Goal: Task Accomplishment & Management: Manage account settings

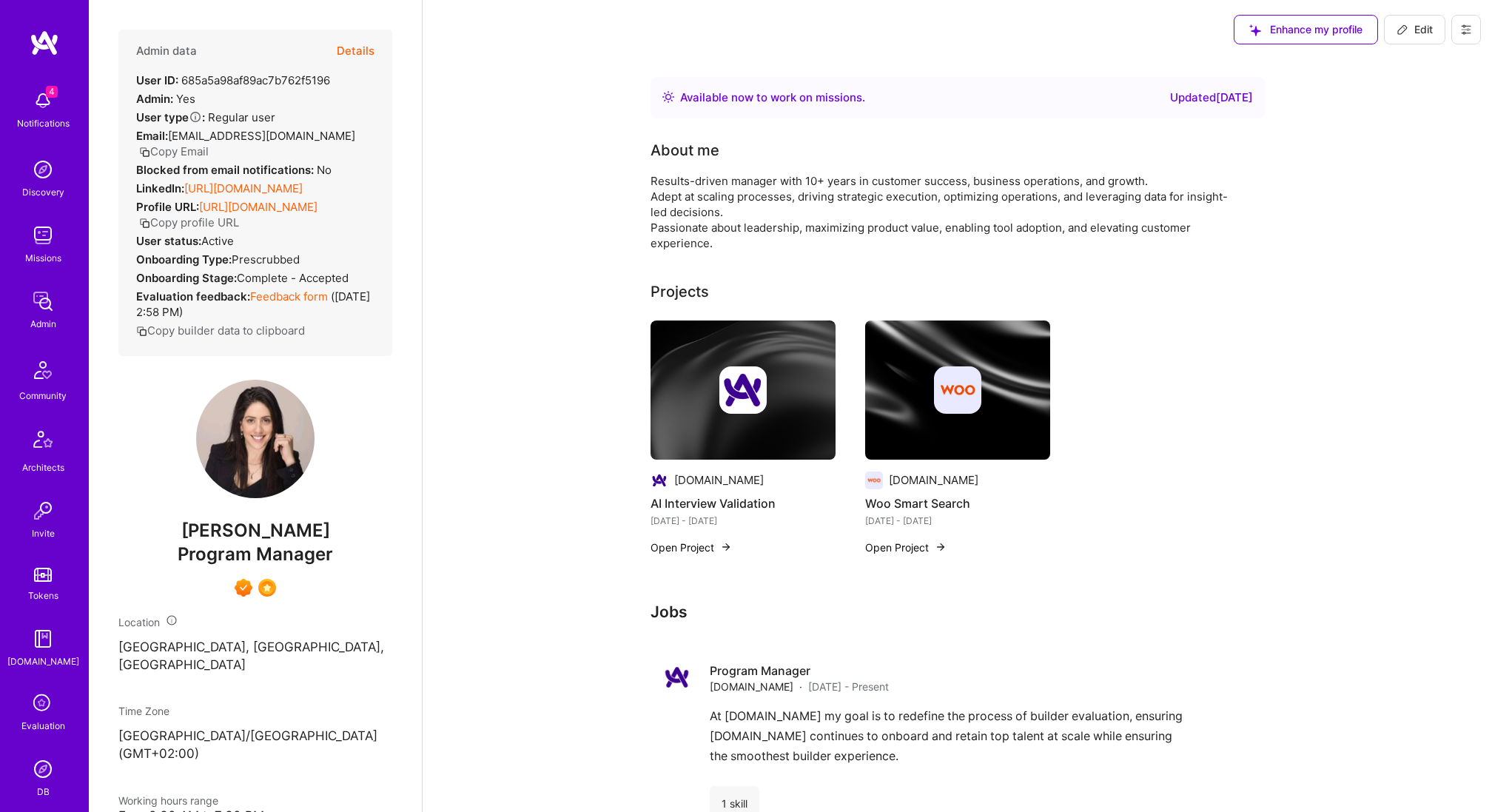
click at [47, 754] on img at bounding box center [43, 769] width 30 height 30
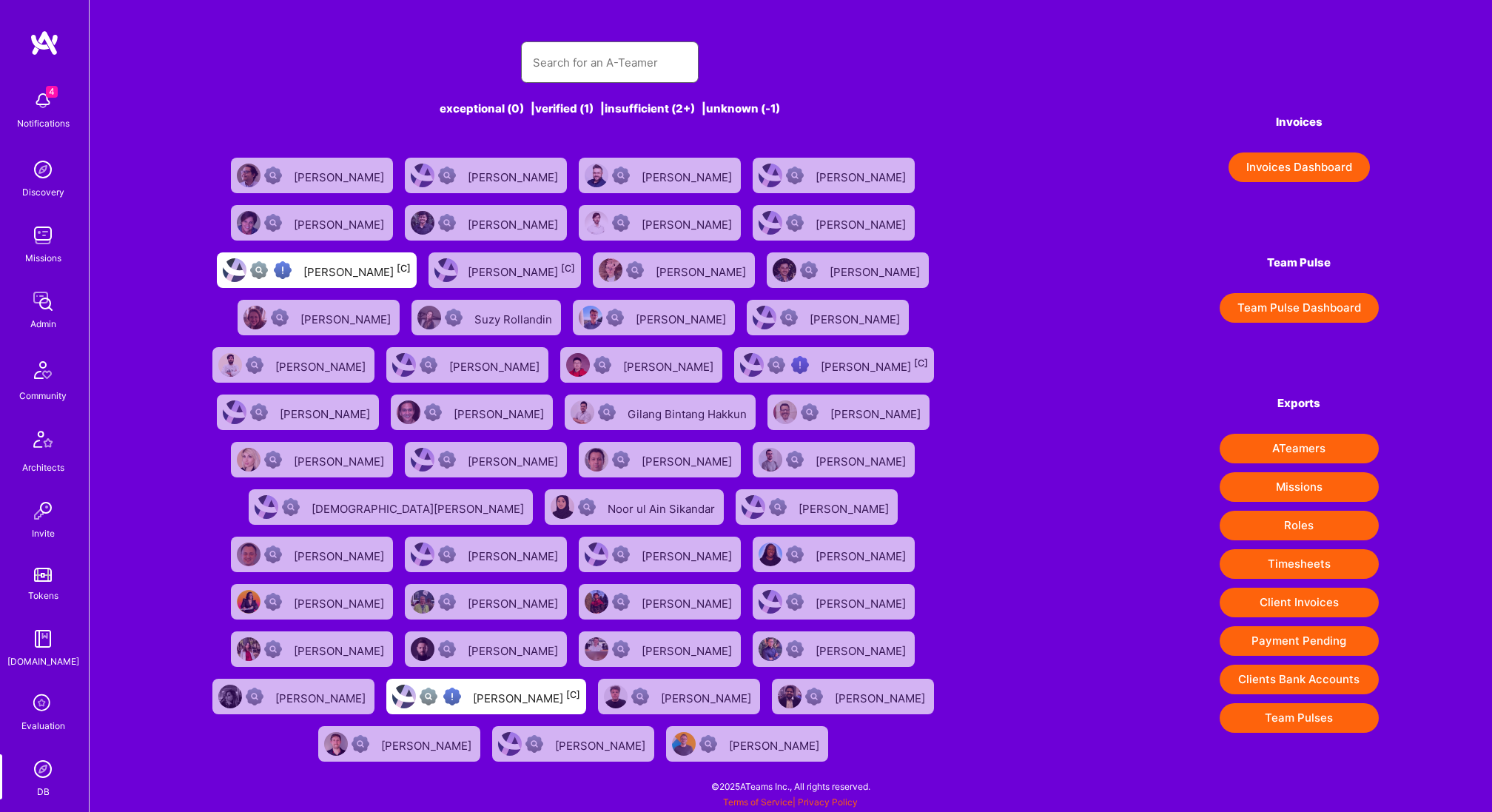
click at [565, 51] on input "text" at bounding box center [609, 62] width 154 height 38
type input "eliot test"
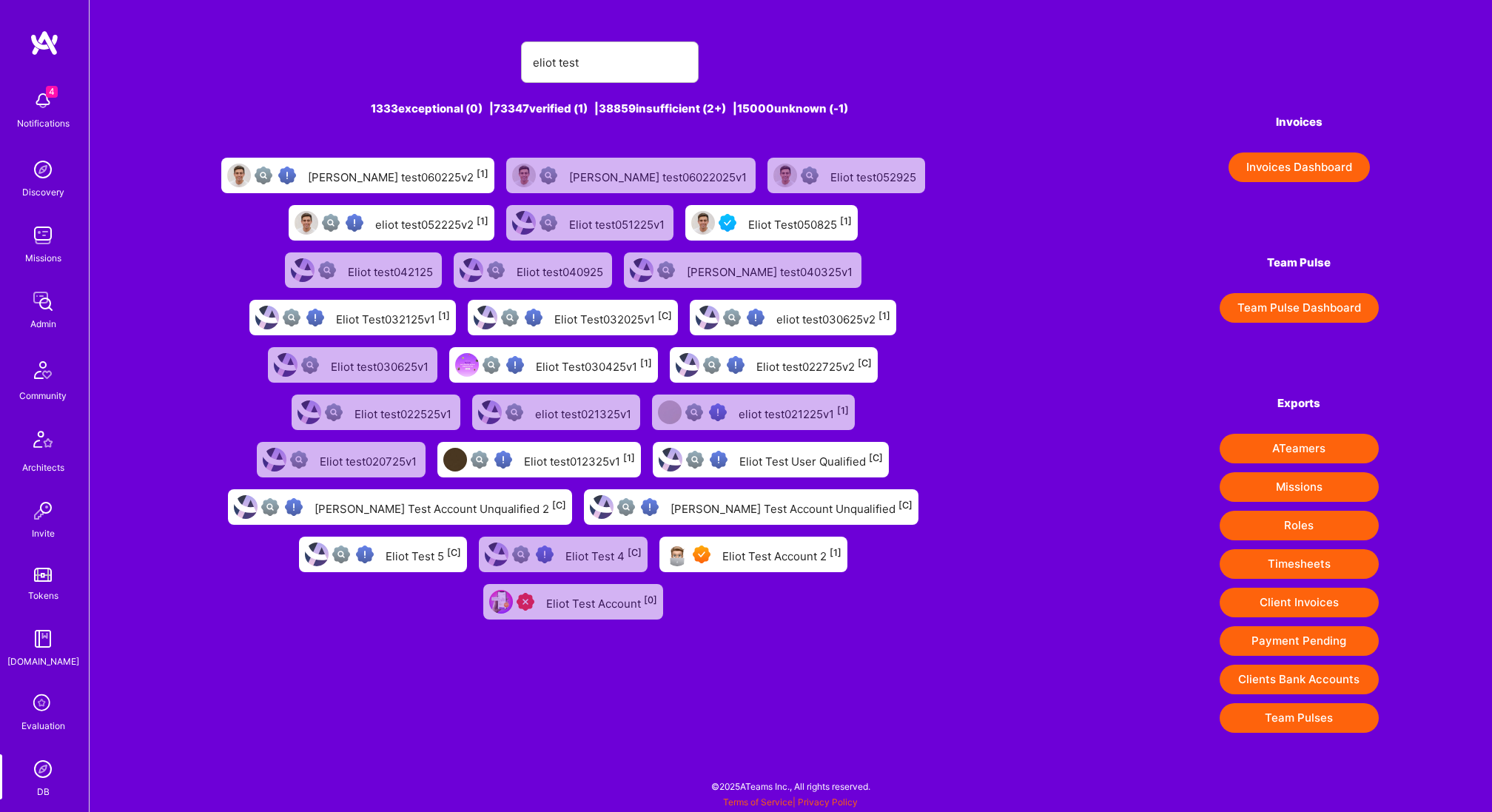
click at [777, 554] on div "Eliot Test Account 2 [1]" at bounding box center [781, 554] width 119 height 19
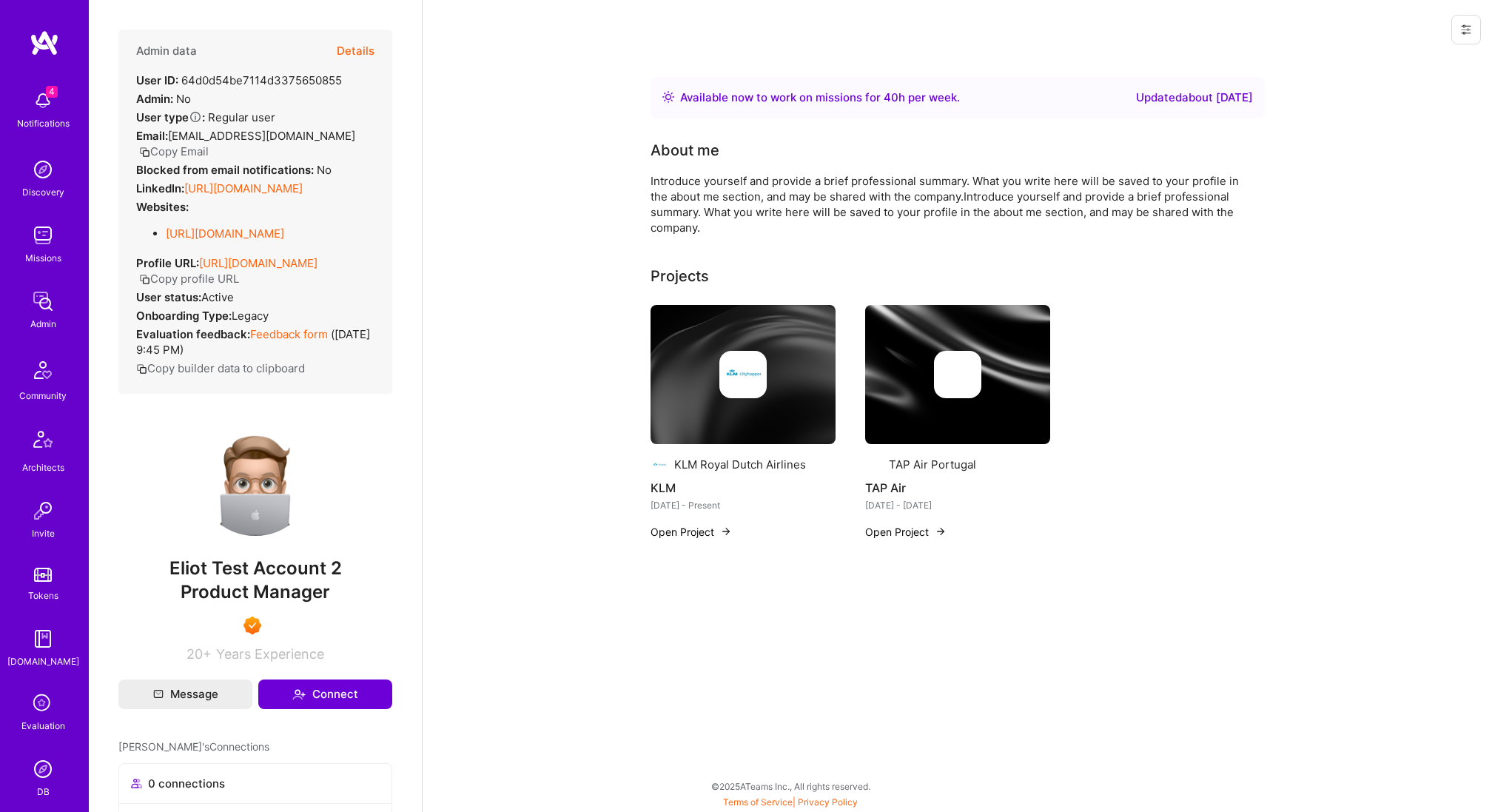
click at [1466, 26] on icon at bounding box center [1465, 29] width 9 height 9
click at [1412, 60] on button "Login as Eliot" at bounding box center [1403, 63] width 156 height 38
